Goal: Navigation & Orientation: Find specific page/section

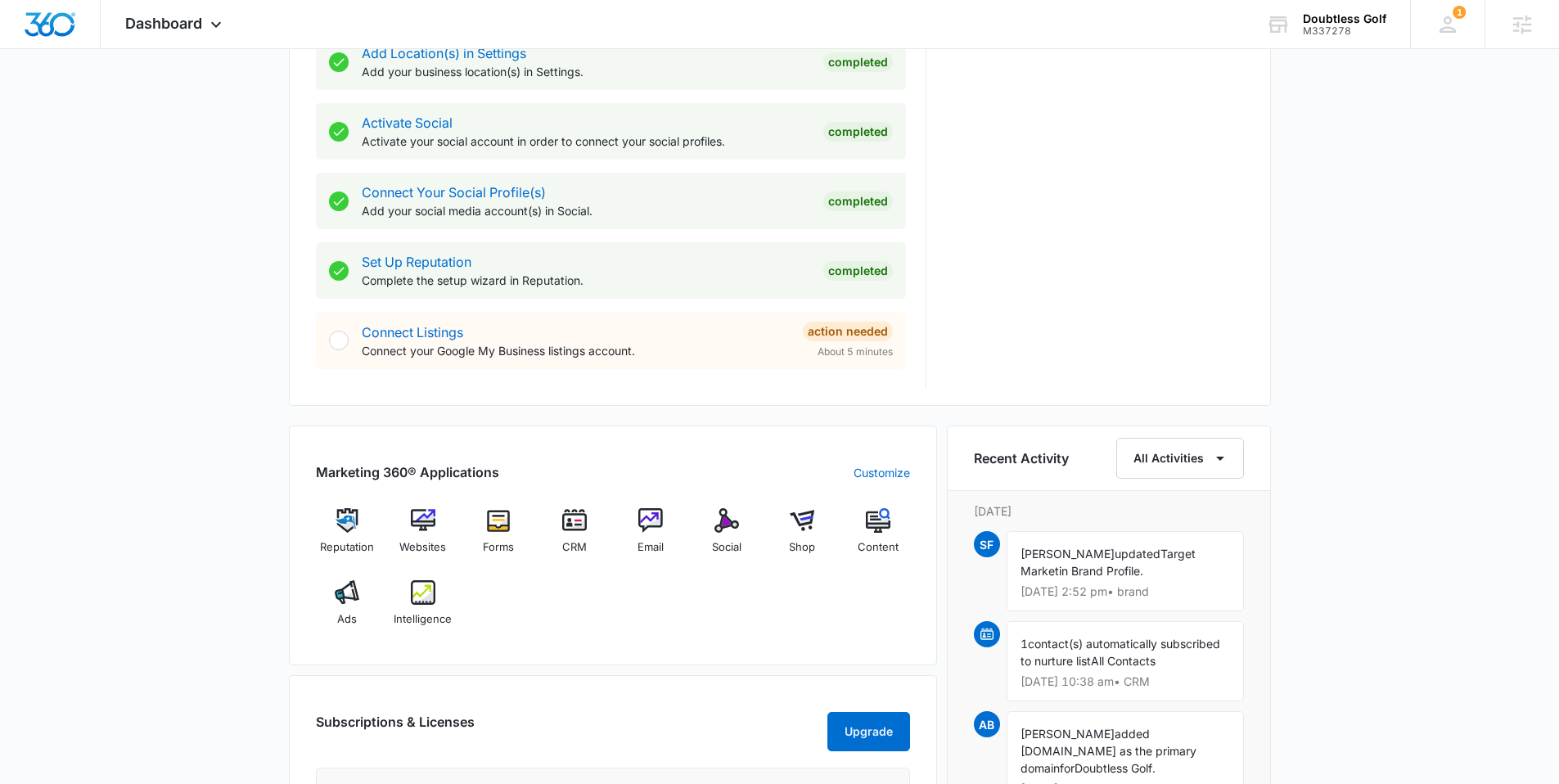
scroll to position [685, 0]
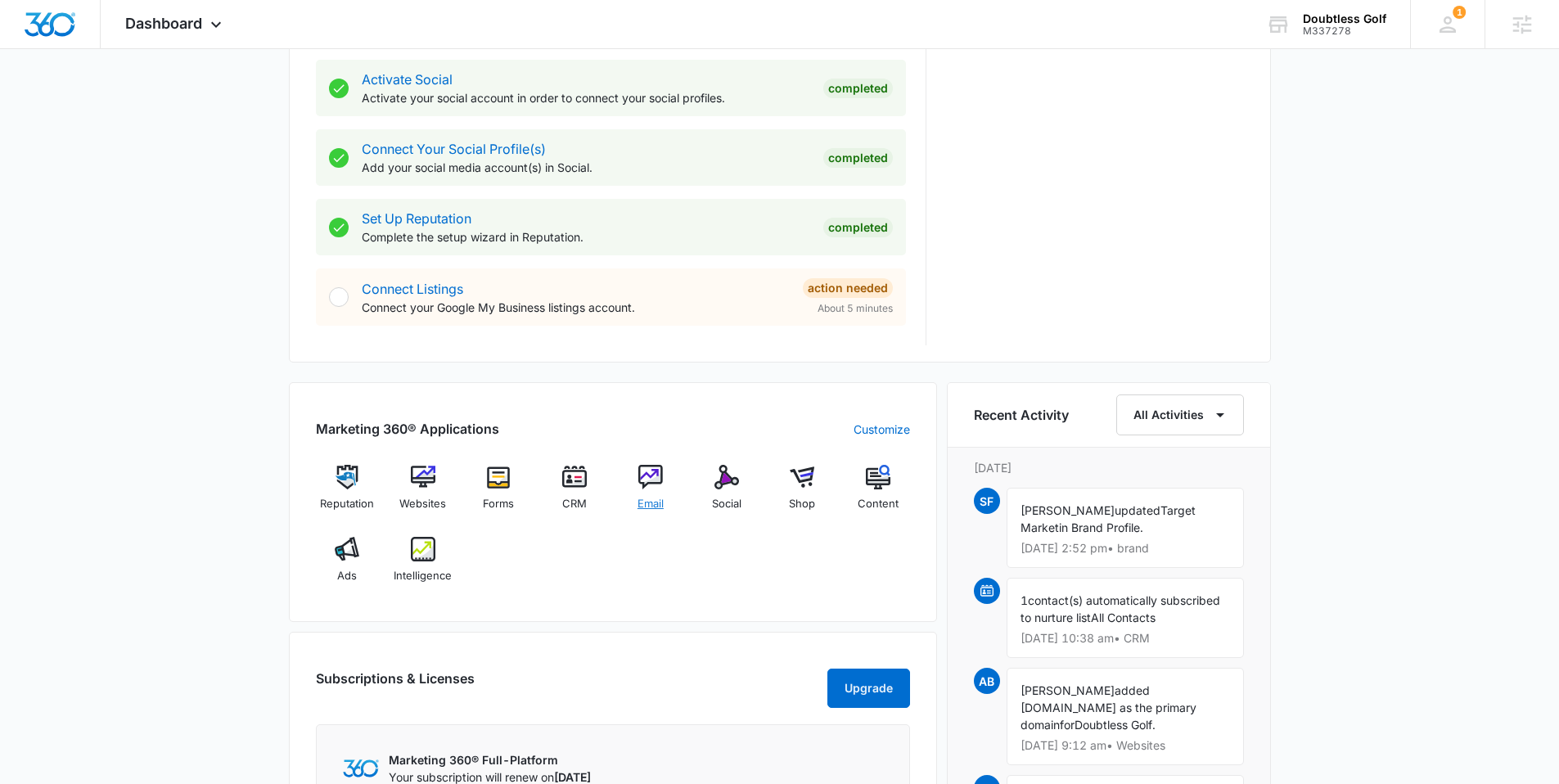
click at [656, 474] on img at bounding box center [651, 477] width 25 height 25
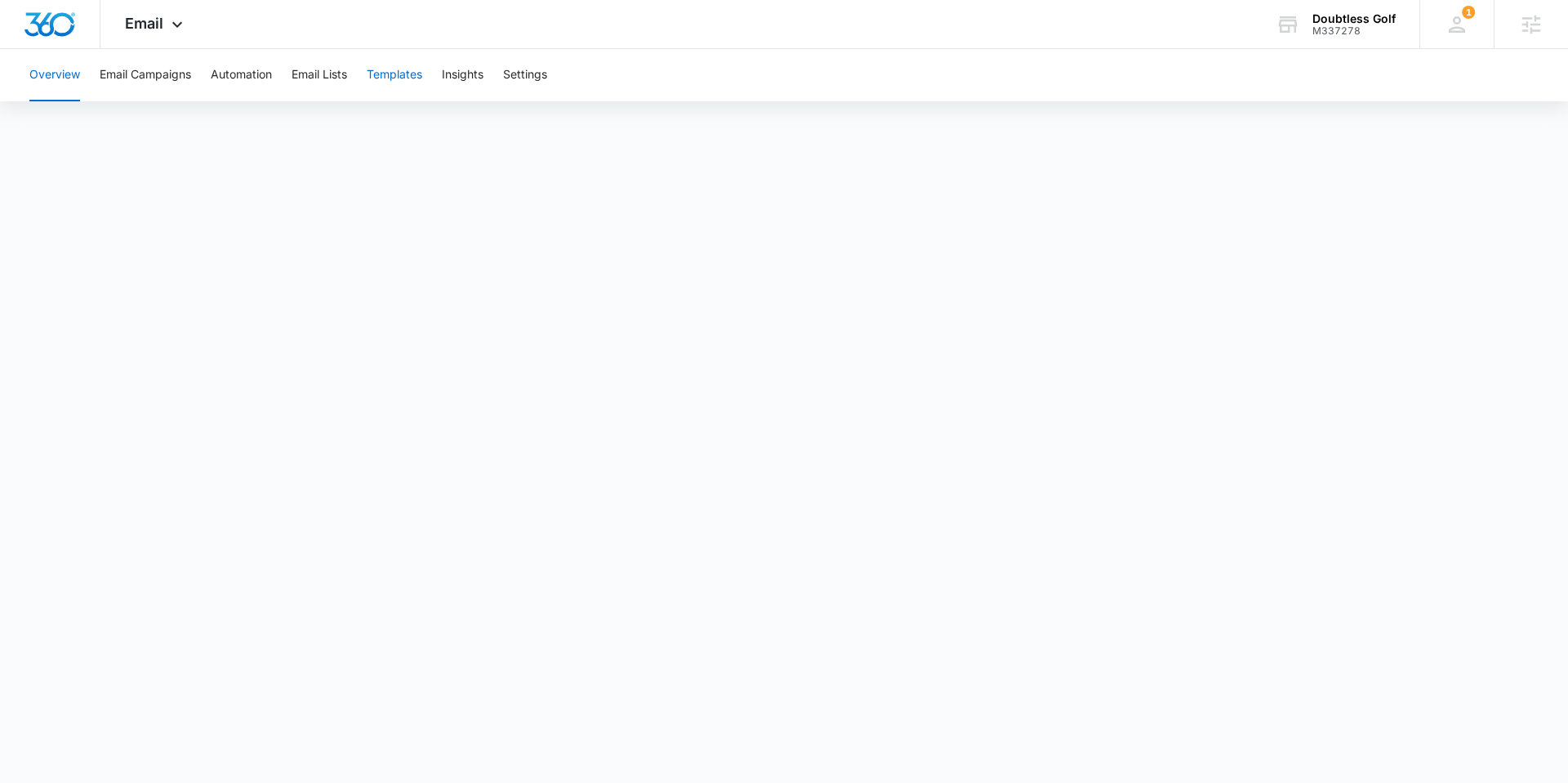
click at [410, 76] on button "Templates" at bounding box center [394, 74] width 55 height 52
click at [246, 77] on button "Automation" at bounding box center [241, 74] width 61 height 52
click at [40, 18] on img "Dashboard" at bounding box center [49, 25] width 52 height 25
